Goal: Task Accomplishment & Management: Manage account settings

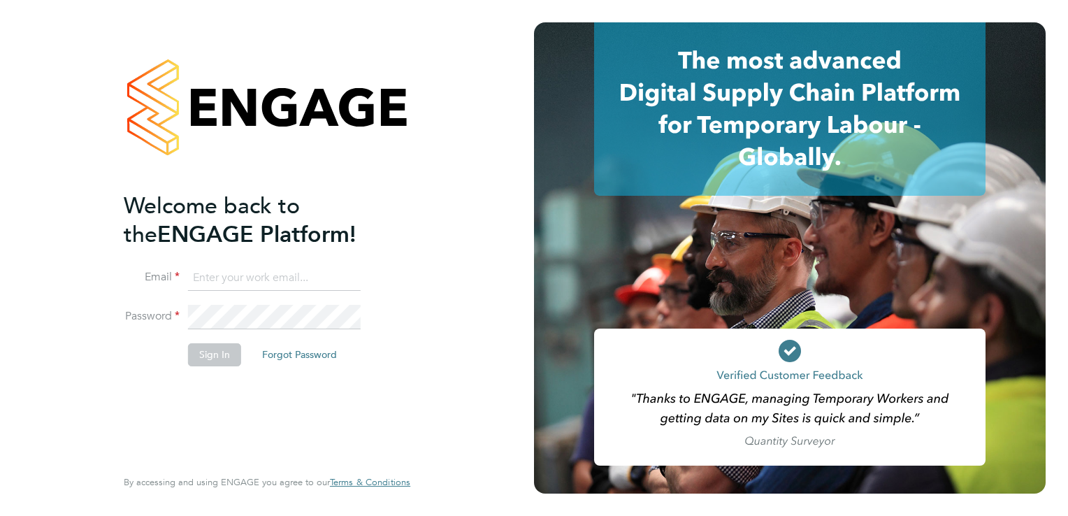
type input "[PERSON_NAME][EMAIL_ADDRESS][PERSON_NAME][DOMAIN_NAME]"
click at [201, 354] on button "Sign In" at bounding box center [214, 354] width 53 height 22
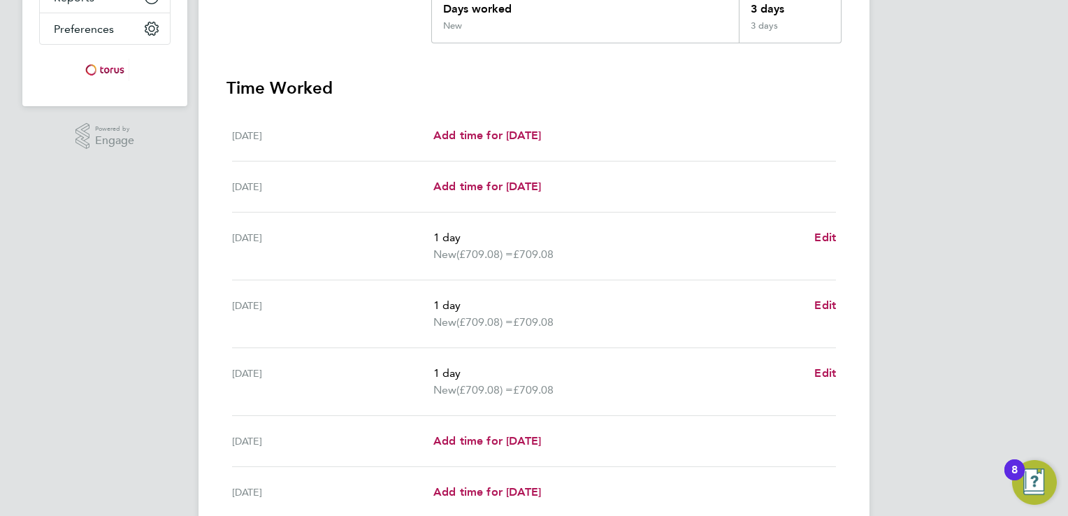
scroll to position [447, 0]
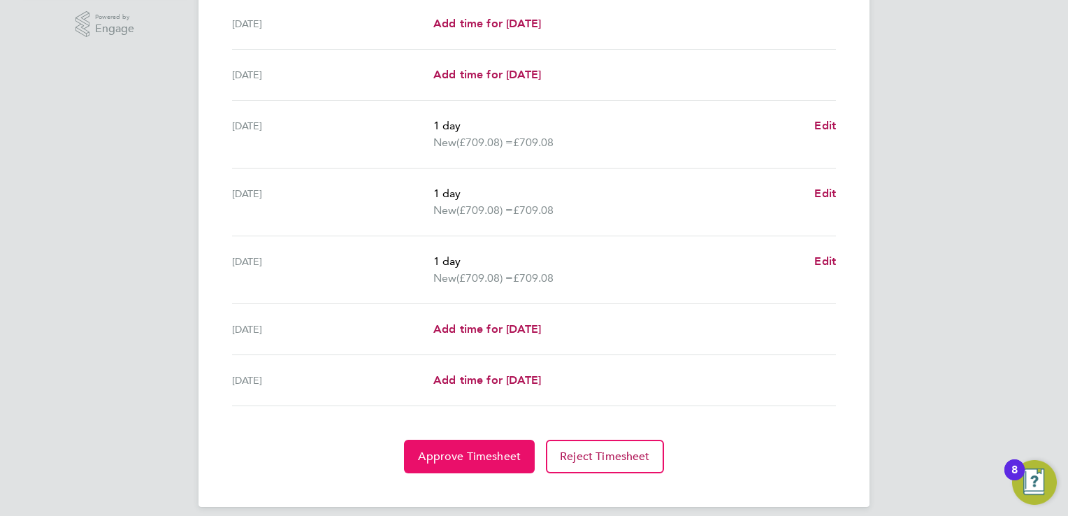
click at [458, 450] on span "Approve Timesheet" at bounding box center [469, 456] width 103 height 14
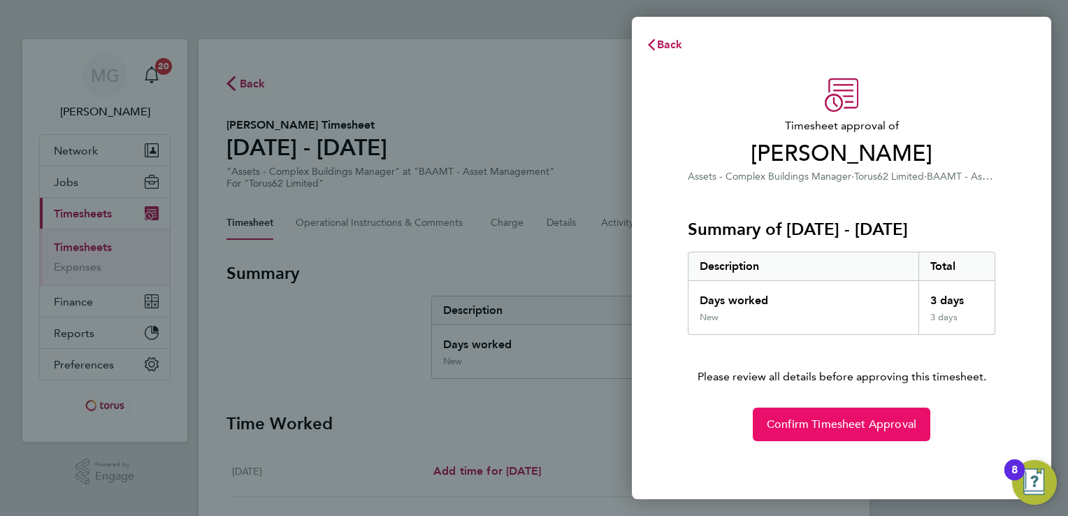
click at [830, 426] on span "Confirm Timesheet Approval" at bounding box center [842, 424] width 150 height 14
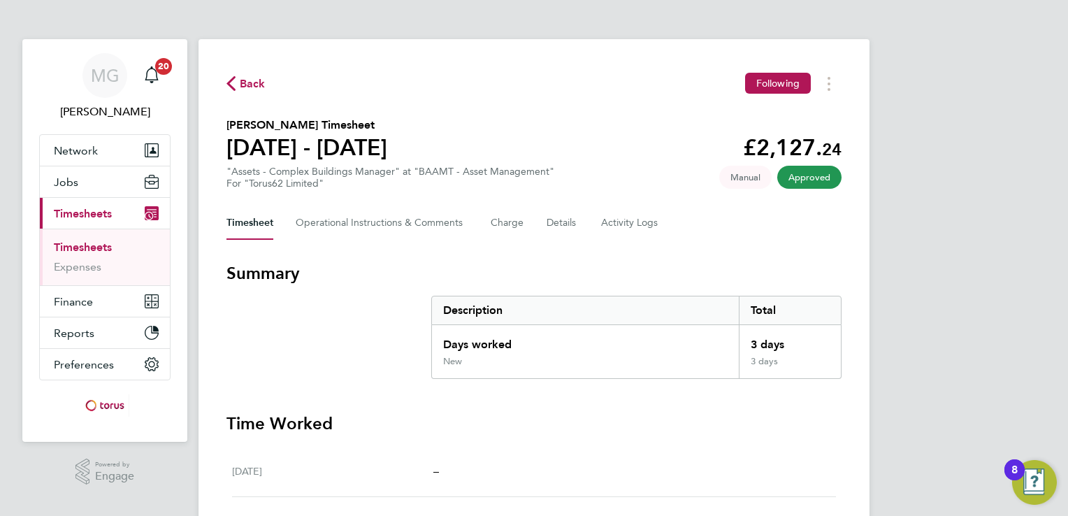
click at [1067, 280] on html "MG Margaret Goddard Notifications 20 Applications: Network Sites Workers Jobs P…" at bounding box center [534, 454] width 1068 height 909
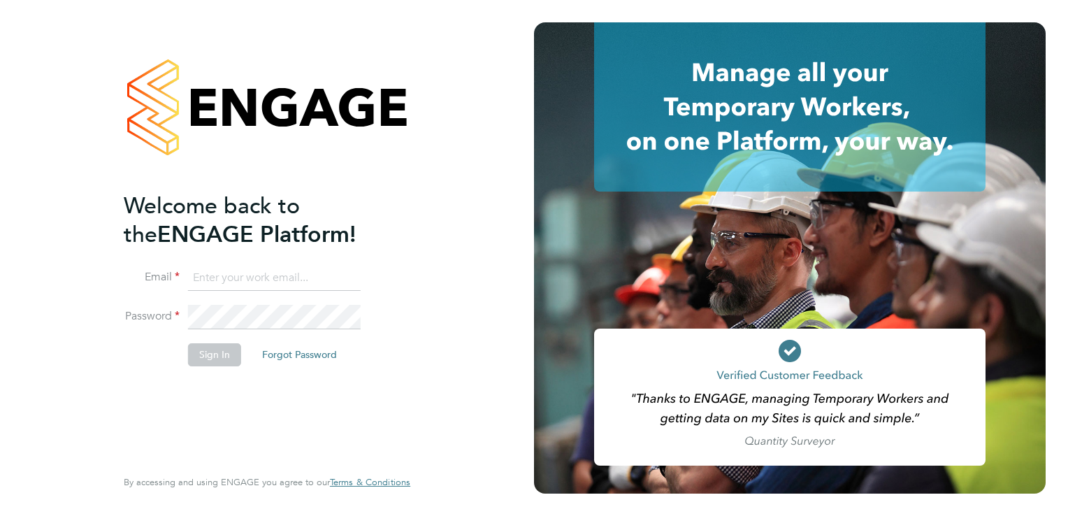
type input "[PERSON_NAME][EMAIL_ADDRESS][PERSON_NAME][DOMAIN_NAME]"
click at [218, 353] on button "Sign In" at bounding box center [214, 354] width 53 height 22
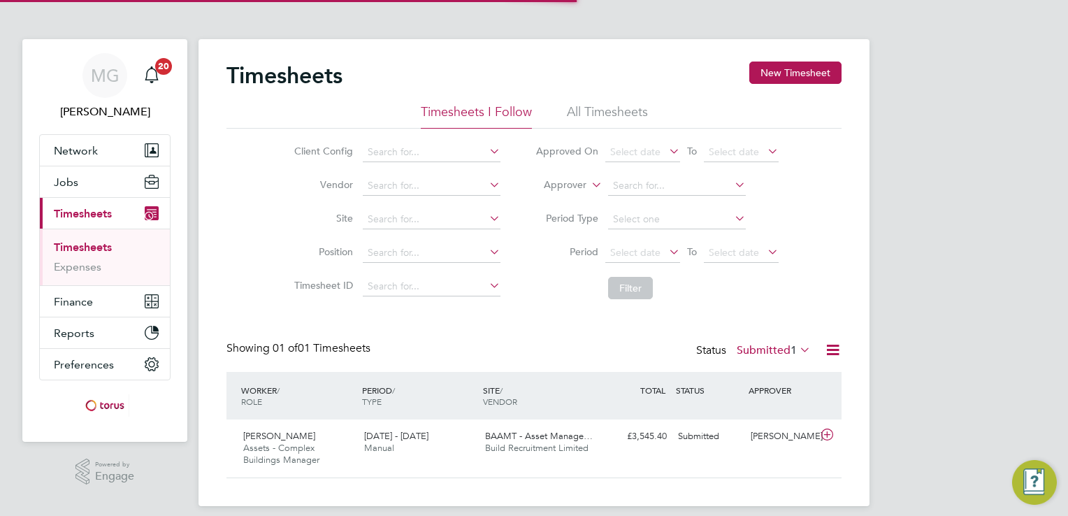
scroll to position [35, 122]
click at [825, 432] on icon at bounding box center [826, 434] width 17 height 11
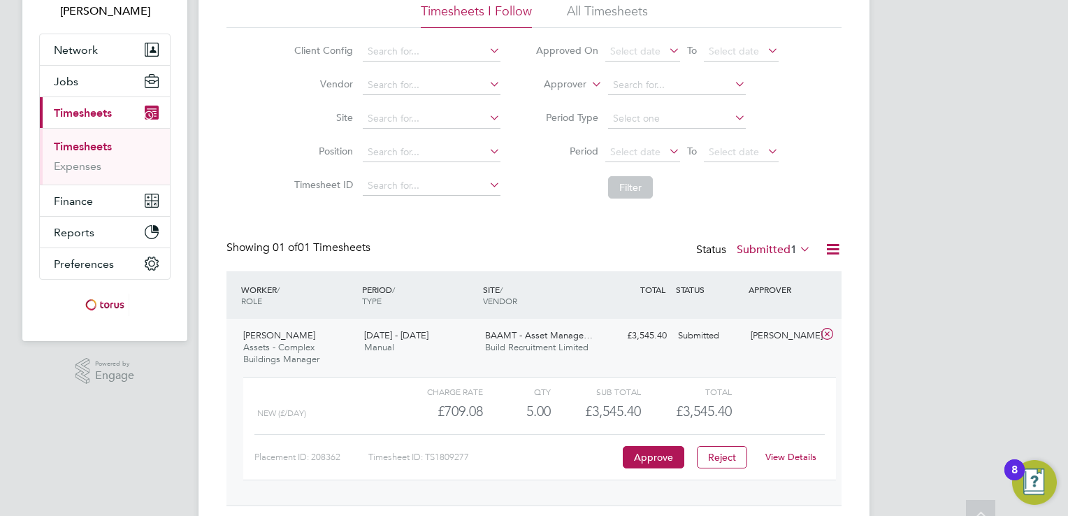
scroll to position [112, 0]
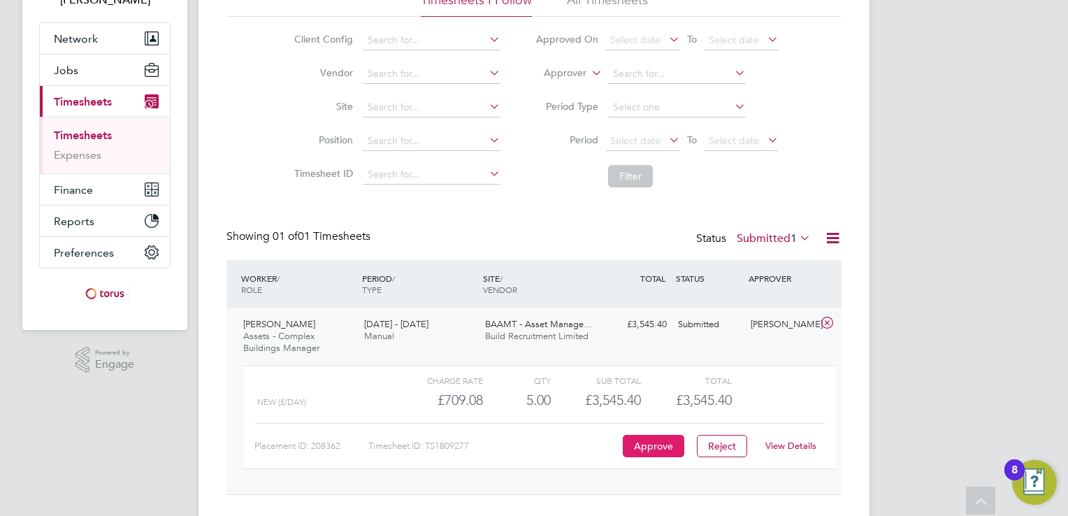
click at [654, 449] on button "Approve" at bounding box center [654, 446] width 62 height 22
click at [692, 329] on div "Submitted" at bounding box center [708, 324] width 73 height 23
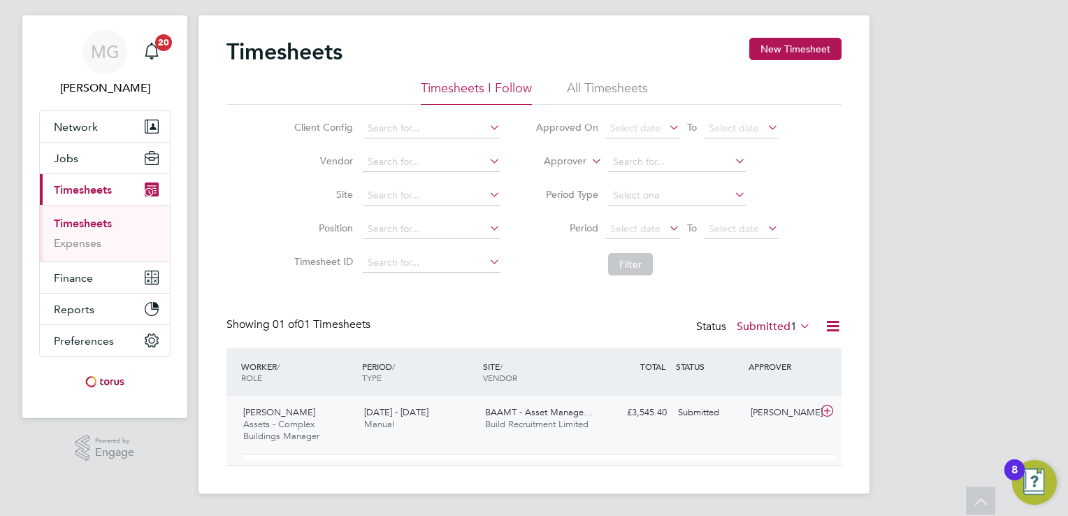
scroll to position [11, 0]
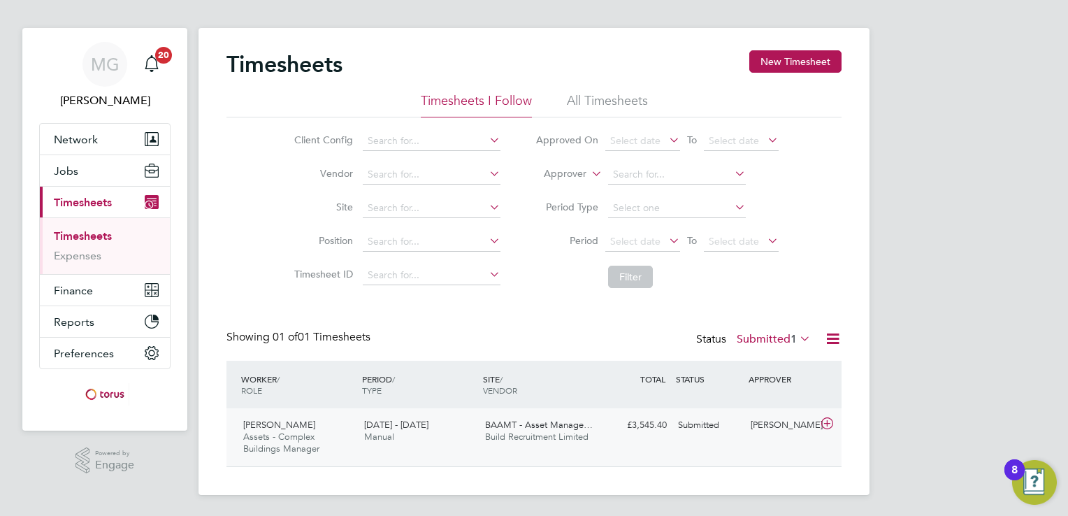
click at [828, 423] on icon at bounding box center [826, 423] width 17 height 11
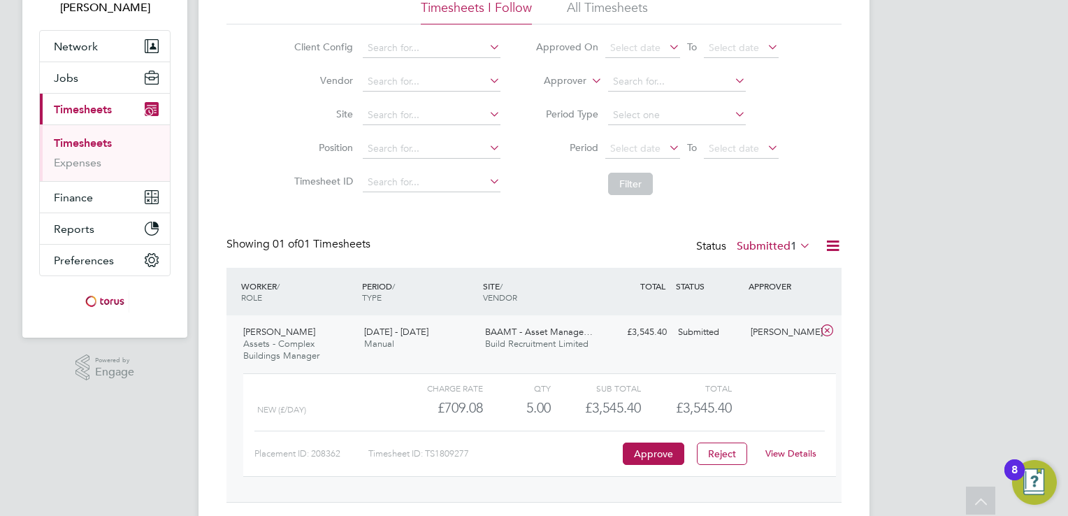
scroll to position [106, 0]
click at [643, 447] on button "Approve" at bounding box center [654, 451] width 62 height 22
click at [259, 338] on span "Assets - Complex Buildings Manager" at bounding box center [281, 347] width 76 height 24
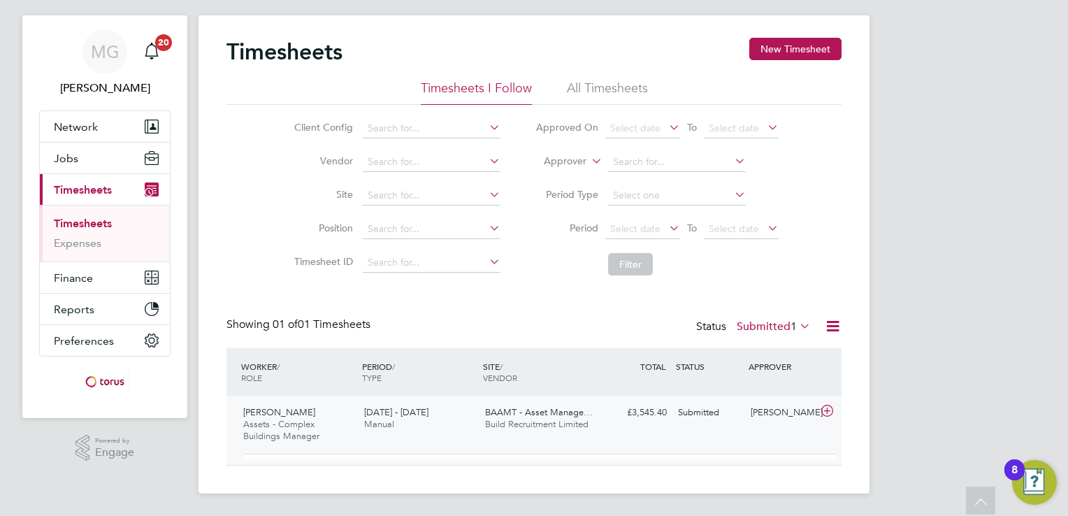
scroll to position [11, 0]
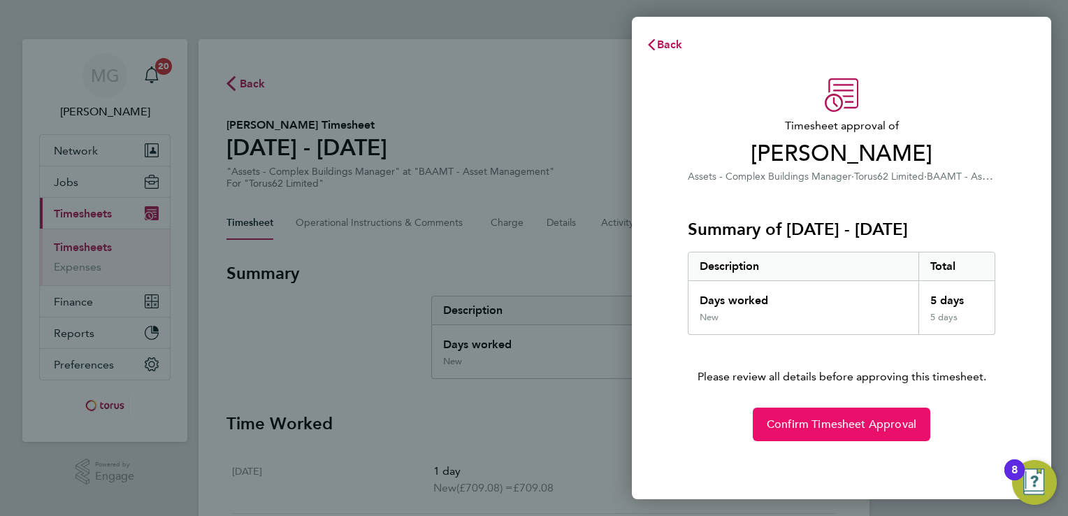
click at [842, 426] on span "Confirm Timesheet Approval" at bounding box center [842, 424] width 150 height 14
click at [823, 427] on span "Confirm Timesheet Approval" at bounding box center [842, 424] width 150 height 14
